Goal: Task Accomplishment & Management: Complete application form

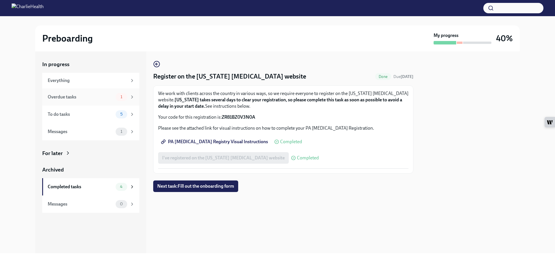
click at [62, 95] on div "Overdue tasks" at bounding box center [81, 97] width 66 height 6
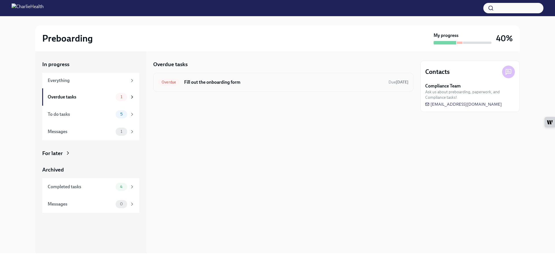
click at [207, 82] on h6 "Fill out the onboarding form" at bounding box center [284, 82] width 200 height 6
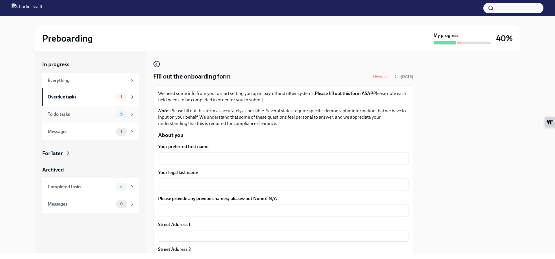
click at [73, 114] on div "To do tasks" at bounding box center [81, 114] width 66 height 6
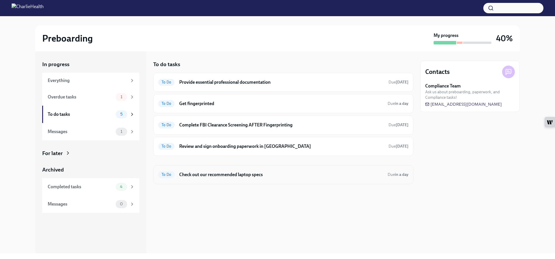
click at [222, 174] on h6 "Check out our recommended laptop specs" at bounding box center [281, 175] width 204 height 6
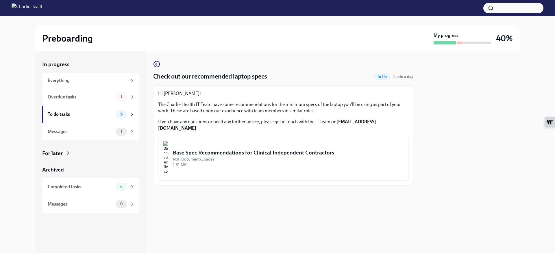
click at [231, 149] on div "Base Spec Recommendations for Clinical Independent Contractors" at bounding box center [288, 153] width 231 height 8
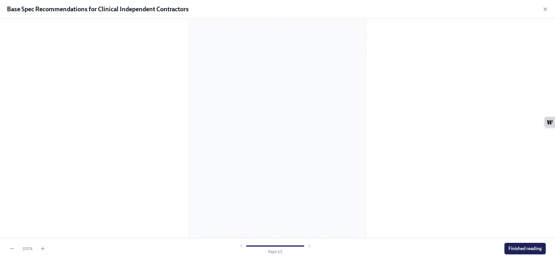
scroll to position [19, 0]
click at [518, 248] on span "Finished reading" at bounding box center [524, 249] width 33 height 6
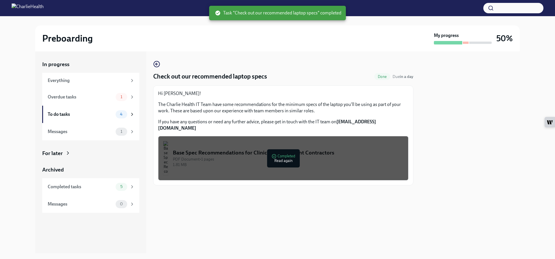
click at [441, 151] on div at bounding box center [469, 152] width 99 height 202
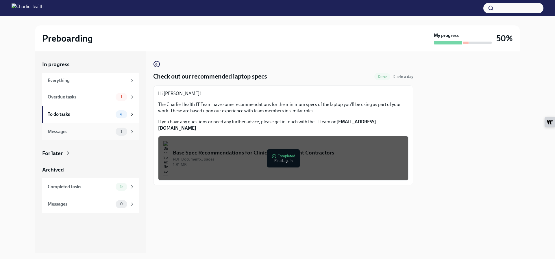
click at [88, 132] on div "Messages" at bounding box center [81, 132] width 66 height 6
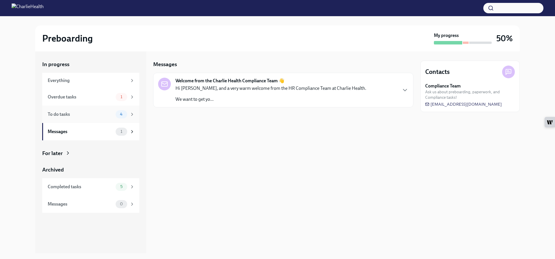
click at [92, 114] on div "To do tasks" at bounding box center [81, 114] width 66 height 6
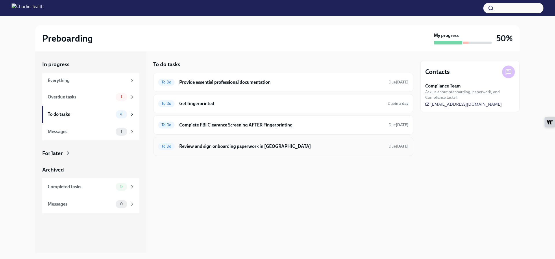
click at [243, 145] on h6 "Review and sign onboarding paperwork in [GEOGRAPHIC_DATA]" at bounding box center [281, 146] width 205 height 6
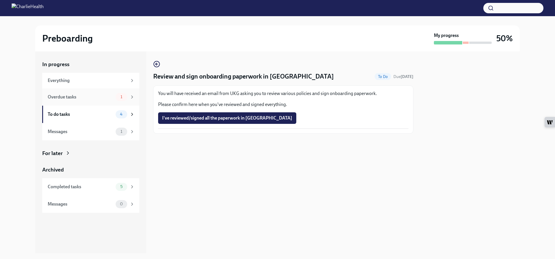
click at [79, 96] on div "Overdue tasks" at bounding box center [81, 97] width 66 height 6
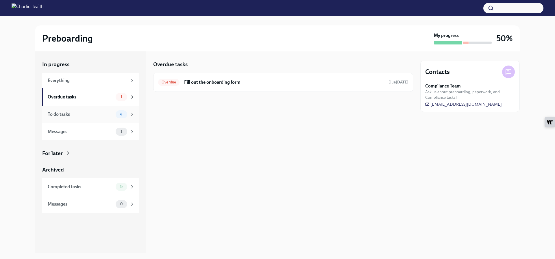
click at [96, 114] on div "To do tasks" at bounding box center [81, 114] width 66 height 6
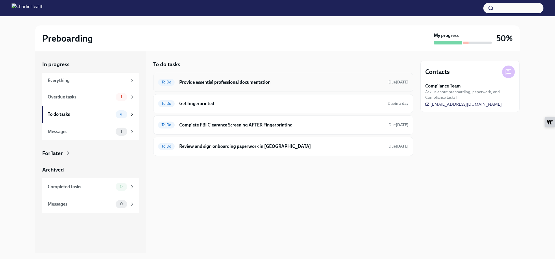
click at [243, 81] on h6 "Provide essential professional documentation" at bounding box center [281, 82] width 205 height 6
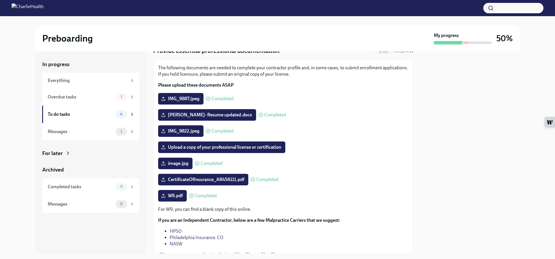
scroll to position [20, 0]
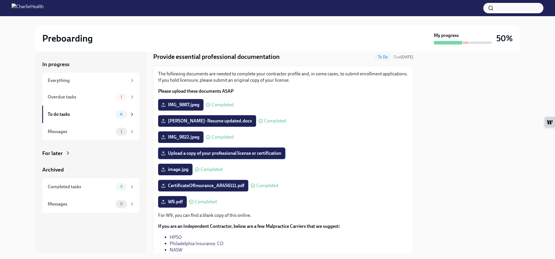
click at [218, 152] on span "Upload a copy of your professional license or certification" at bounding box center [221, 154] width 119 height 6
click at [0, 0] on input "Upload a copy of your professional license or certification" at bounding box center [0, 0] width 0 height 0
click at [223, 153] on span "Upload a copy of your professional license or certification" at bounding box center [221, 154] width 119 height 6
click at [0, 0] on input "Upload a copy of your professional license or certification" at bounding box center [0, 0] width 0 height 0
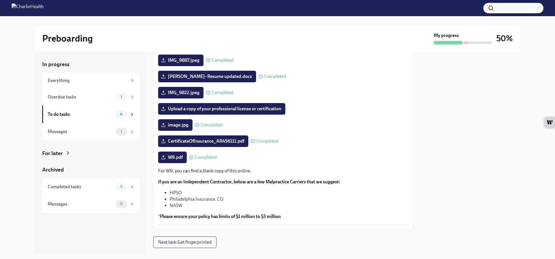
scroll to position [77, 0]
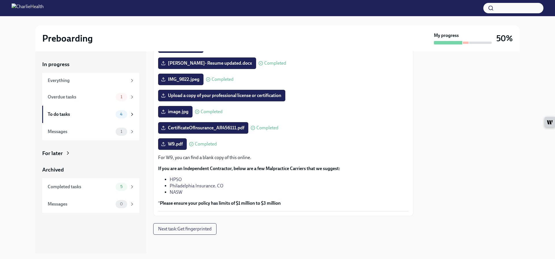
click at [196, 229] on span "Next task : Get fingerprinted" at bounding box center [184, 229] width 53 height 6
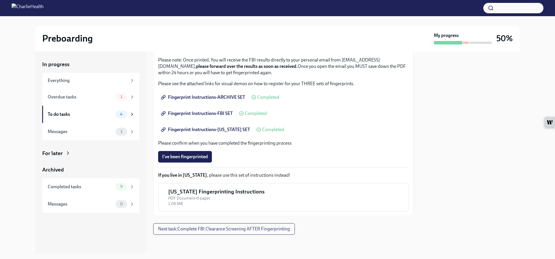
scroll to position [78, 0]
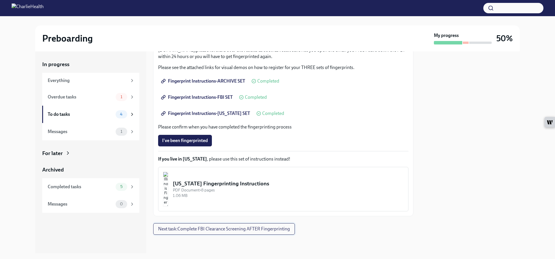
click at [219, 232] on span "Next task : Complete FBI Clearance Screening AFTER Fingerprinting" at bounding box center [224, 229] width 132 height 6
drag, startPoint x: 219, startPoint y: 232, endPoint x: 221, endPoint y: 229, distance: 3.0
click at [219, 232] on div "Get fingerprinted To Do Due in a day We ask that you make three appointments to…" at bounding box center [283, 152] width 260 height 202
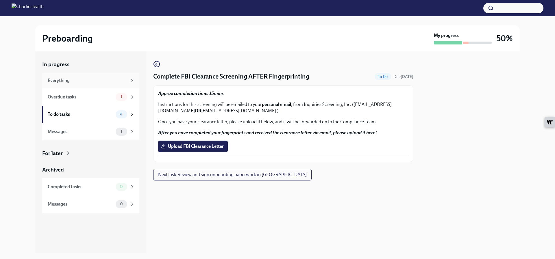
click at [90, 82] on div "Everything" at bounding box center [87, 80] width 79 height 6
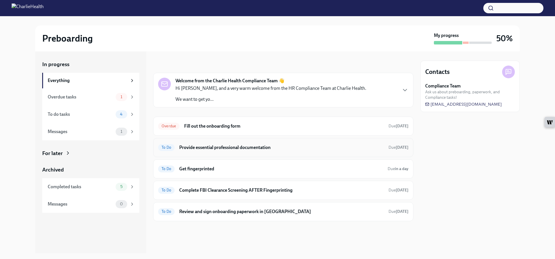
click at [205, 145] on h6 "Provide essential professional documentation" at bounding box center [281, 148] width 205 height 6
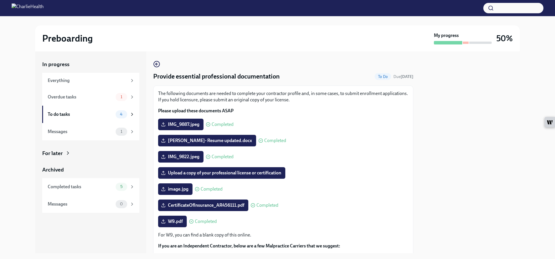
drag, startPoint x: 262, startPoint y: 170, endPoint x: 311, endPoint y: 187, distance: 52.0
click at [311, 187] on div "image.jpg Completed" at bounding box center [283, 190] width 250 height 12
click at [161, 171] on label "Upload a copy of your professional license or certification" at bounding box center [221, 173] width 127 height 12
click at [0, 0] on input "Upload a copy of your professional license or certification" at bounding box center [0, 0] width 0 height 0
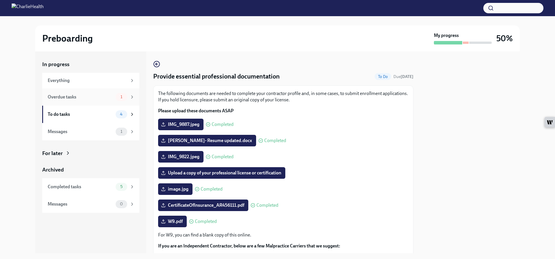
click at [82, 98] on div "Overdue tasks" at bounding box center [81, 97] width 66 height 6
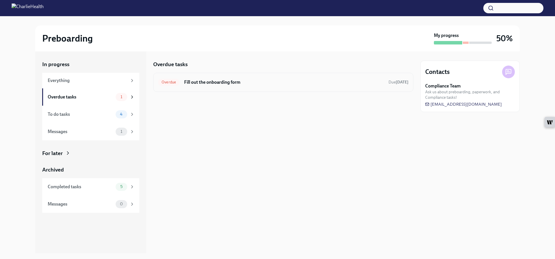
click at [216, 82] on h6 "Fill out the onboarding form" at bounding box center [284, 82] width 200 height 6
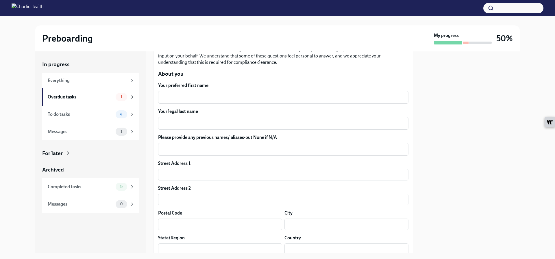
scroll to position [61, 0]
drag, startPoint x: 553, startPoint y: 146, endPoint x: 452, endPoint y: 171, distance: 104.8
drag, startPoint x: 452, startPoint y: 171, endPoint x: 120, endPoint y: 132, distance: 334.4
click at [120, 132] on span "1" at bounding box center [121, 131] width 9 height 4
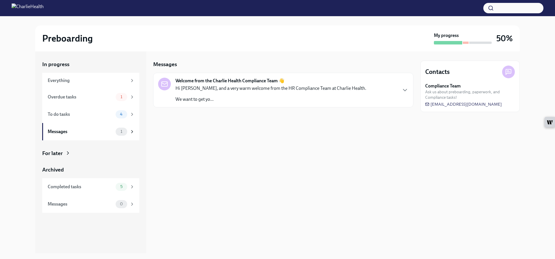
click at [288, 89] on p "Hi [PERSON_NAME], and a very warm welcome from the HR Compliance Team at Charli…" at bounding box center [270, 88] width 191 height 6
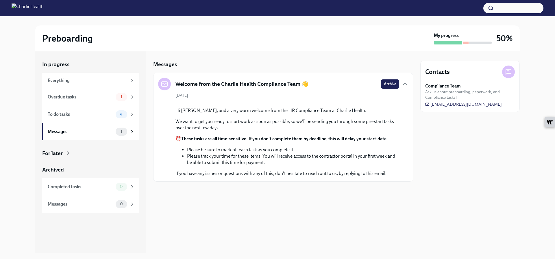
scroll to position [10, 0]
click at [461, 105] on span "[EMAIL_ADDRESS][DOMAIN_NAME]" at bounding box center [463, 104] width 77 height 6
click at [364, 38] on div "Preboarding" at bounding box center [236, 39] width 389 height 12
click at [64, 186] on div "Completed tasks" at bounding box center [81, 187] width 66 height 6
